Goal: Communication & Community: Answer question/provide support

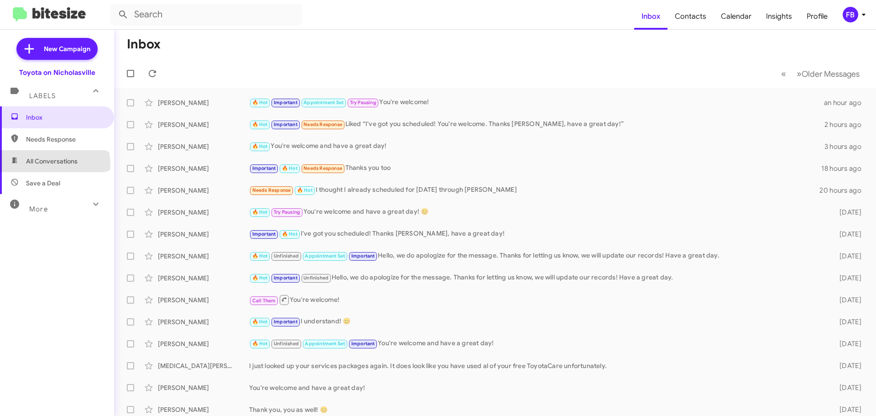
click at [54, 164] on span "All Conversations" at bounding box center [52, 161] width 52 height 9
type input "in:all-conversations"
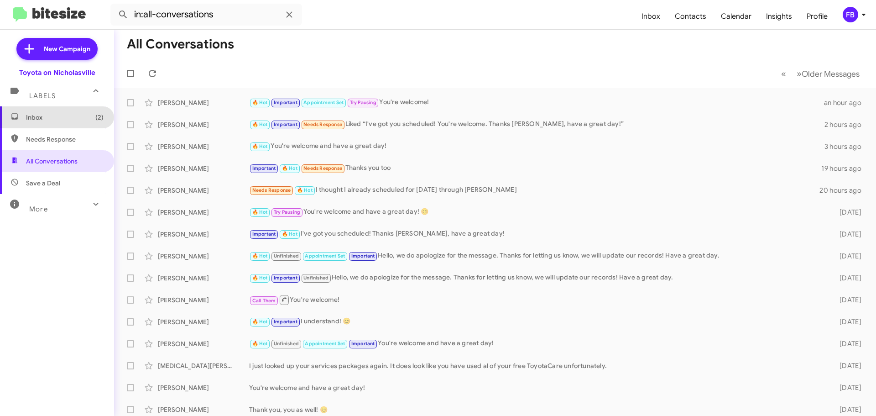
click at [59, 110] on span "Inbox (2)" at bounding box center [57, 117] width 114 height 22
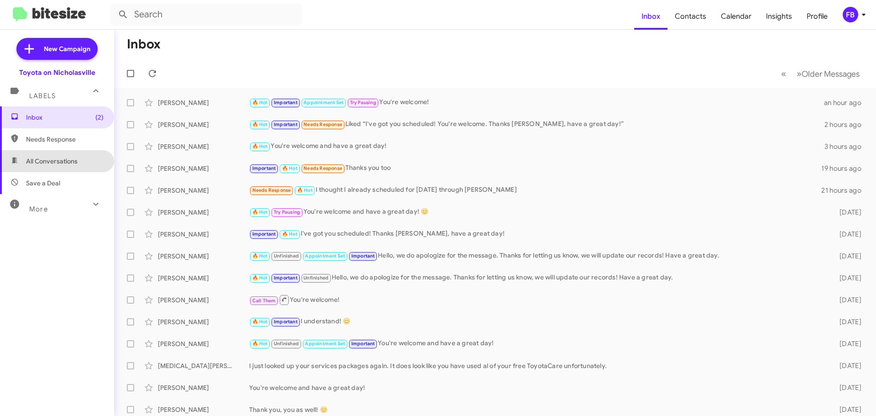
click at [60, 164] on span "All Conversations" at bounding box center [52, 161] width 52 height 9
type input "in:all-conversations"
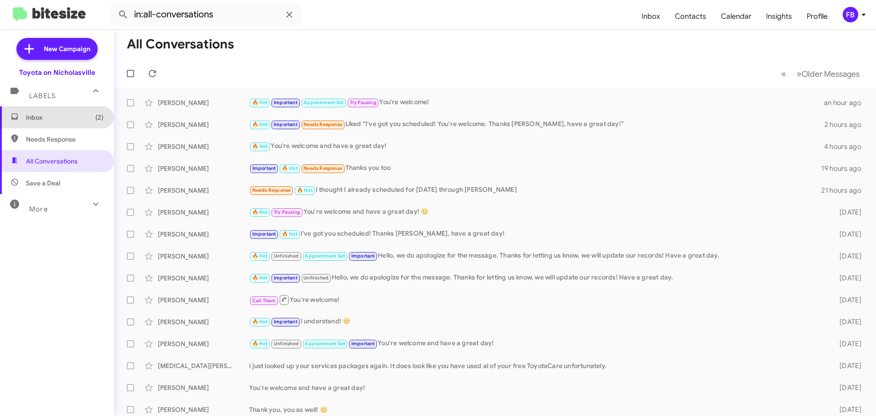
click at [74, 120] on span "Inbox (2)" at bounding box center [65, 117] width 78 height 9
